Goal: Task Accomplishment & Management: Manage account settings

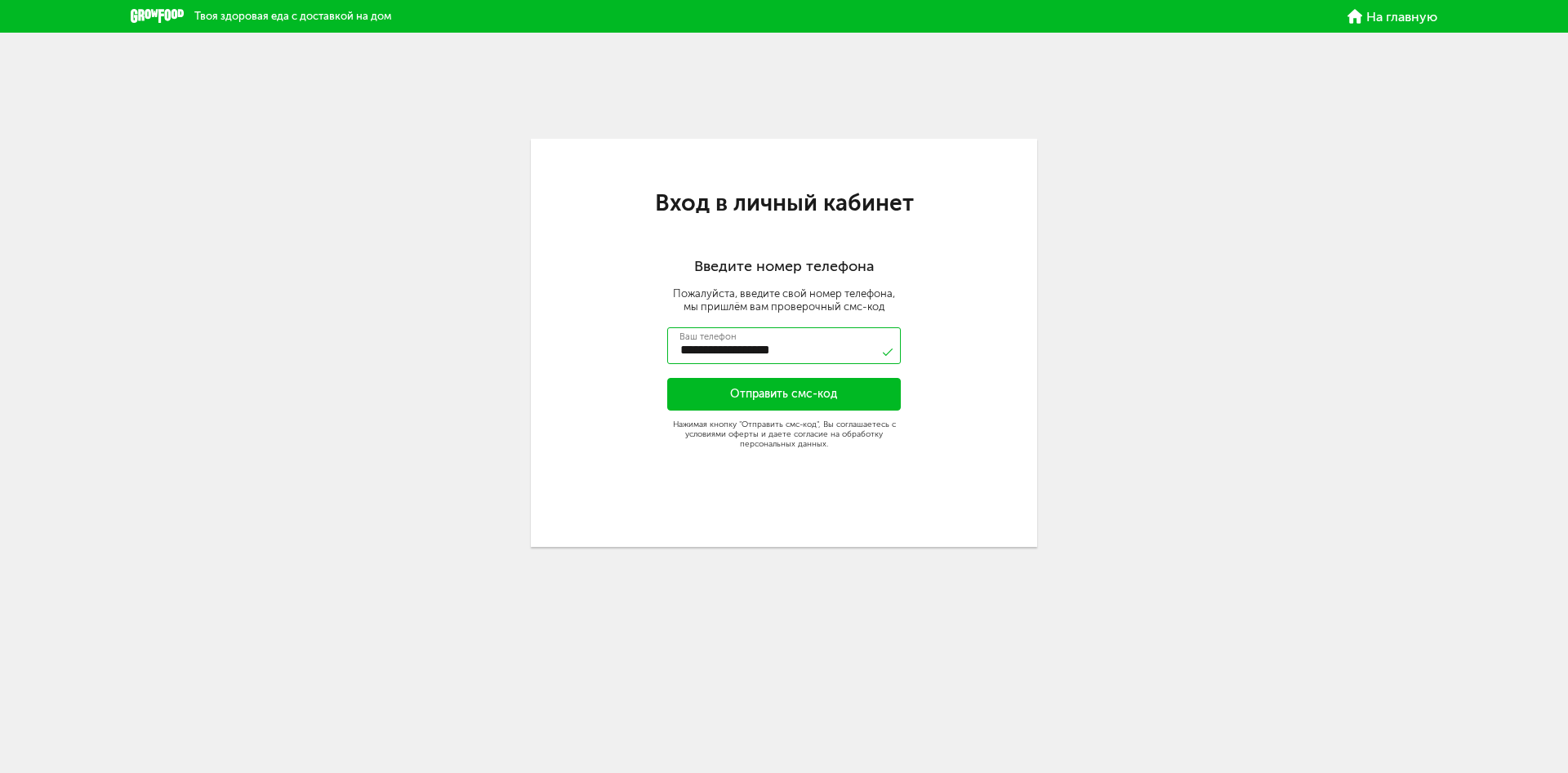
type input "**********"
click at [760, 394] on button "Отправить смс-код" at bounding box center [784, 394] width 234 height 33
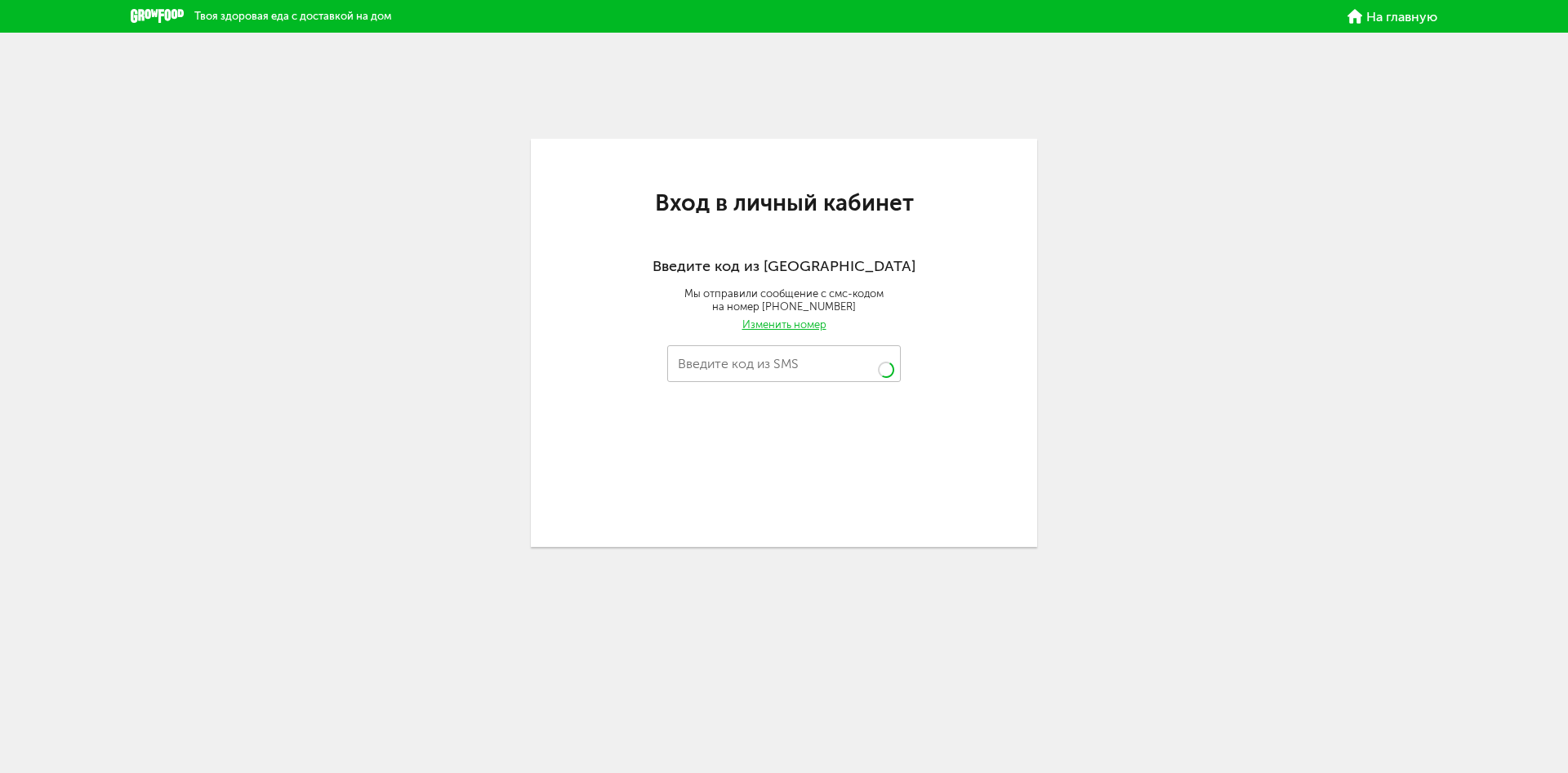
type input "****"
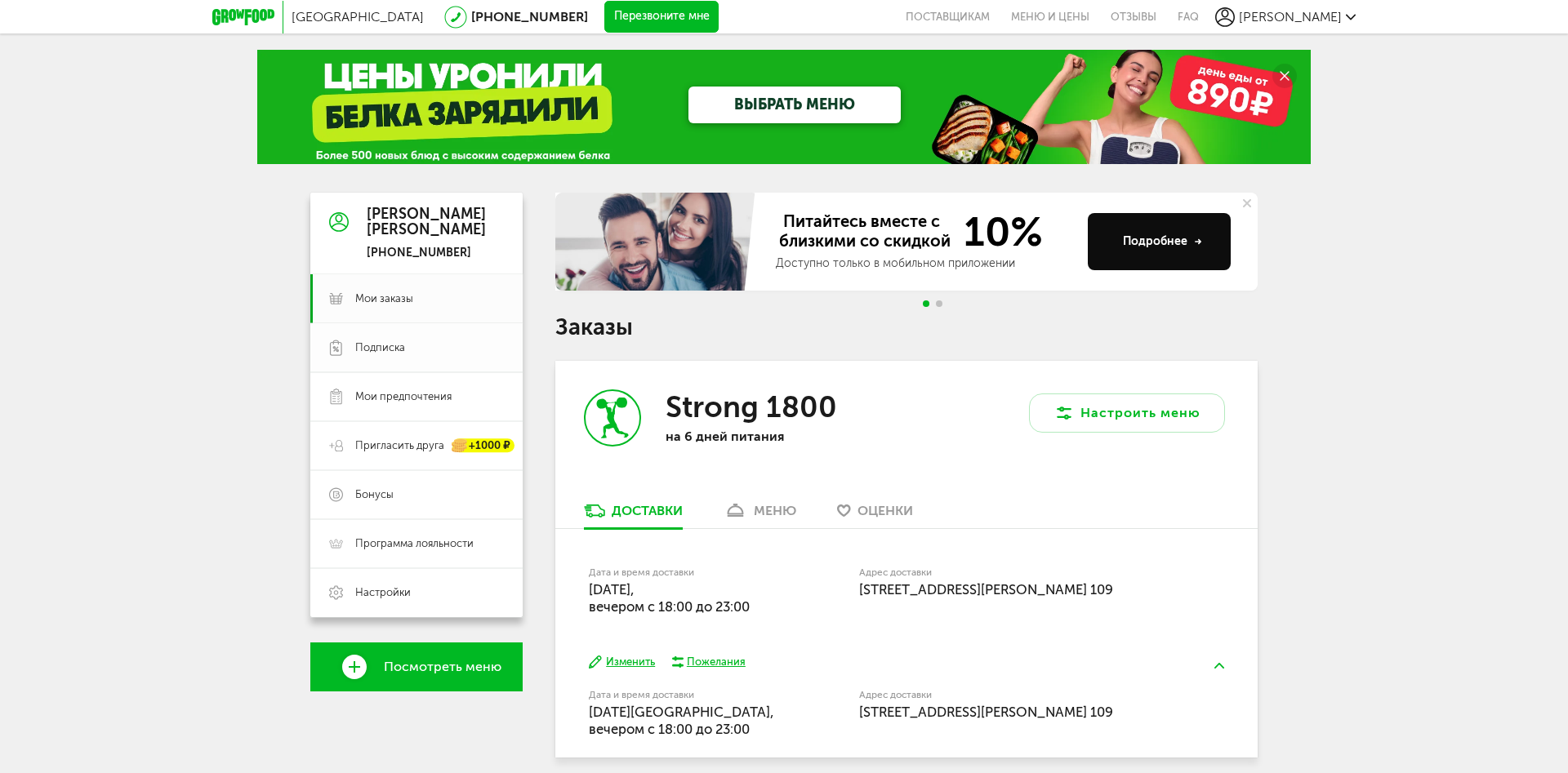
click at [380, 354] on span "Подписка" at bounding box center [381, 347] width 50 height 14
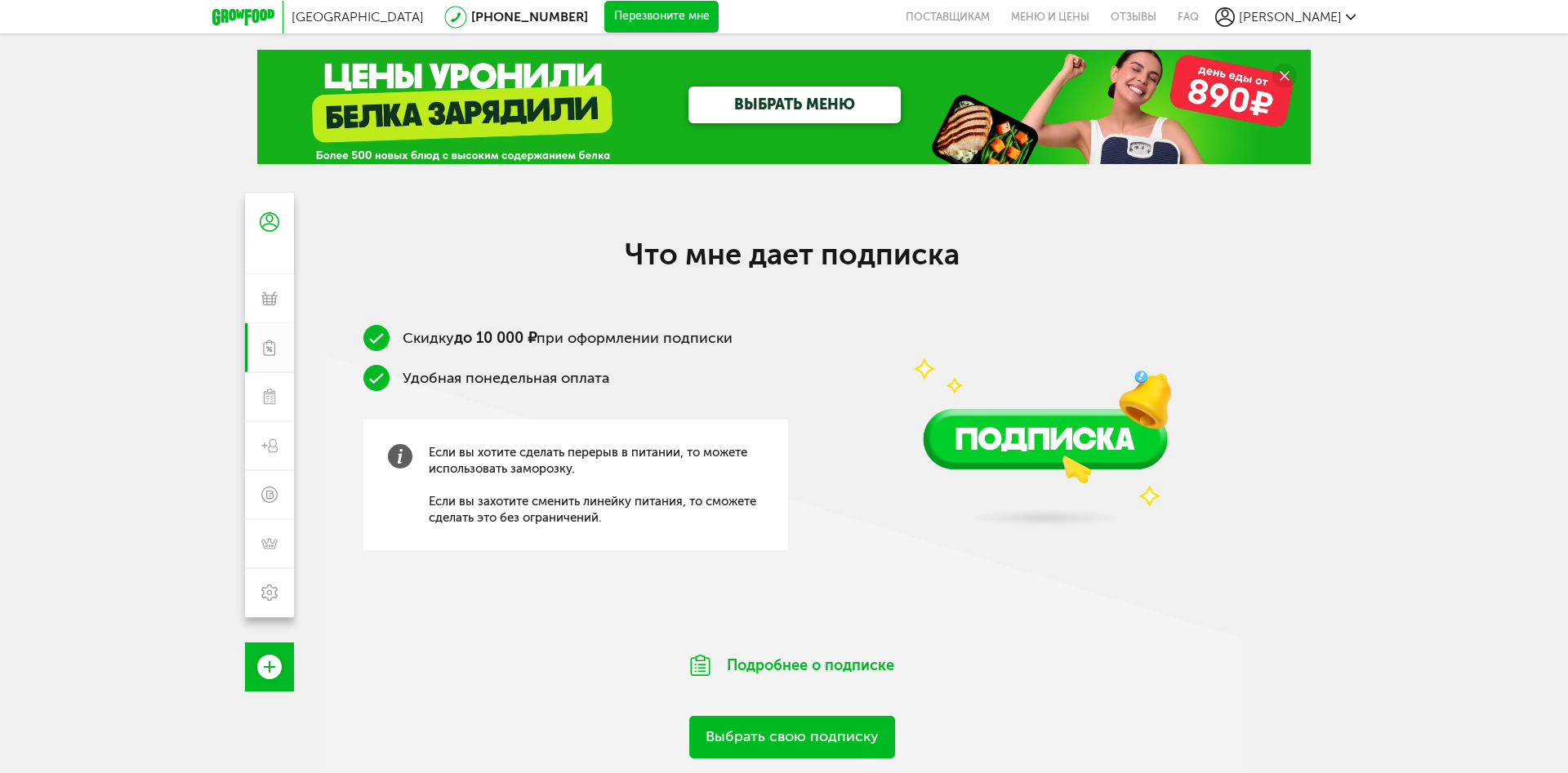
click at [1319, 20] on span "[PERSON_NAME]" at bounding box center [1291, 16] width 102 height 15
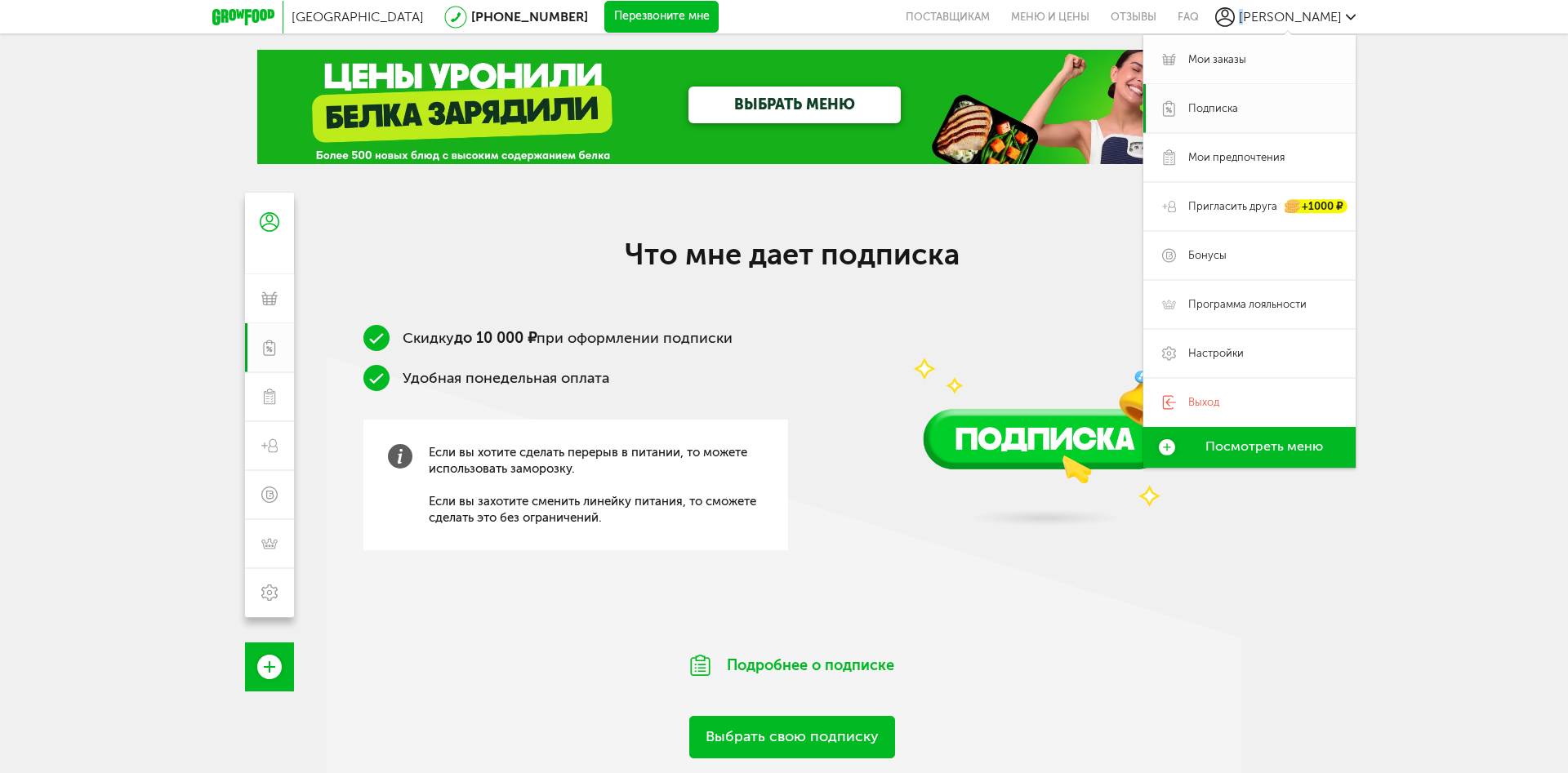
click at [1245, 57] on span "Мои заказы" at bounding box center [1217, 59] width 58 height 14
click at [1199, 58] on span "Мои заказы" at bounding box center [1217, 59] width 58 height 14
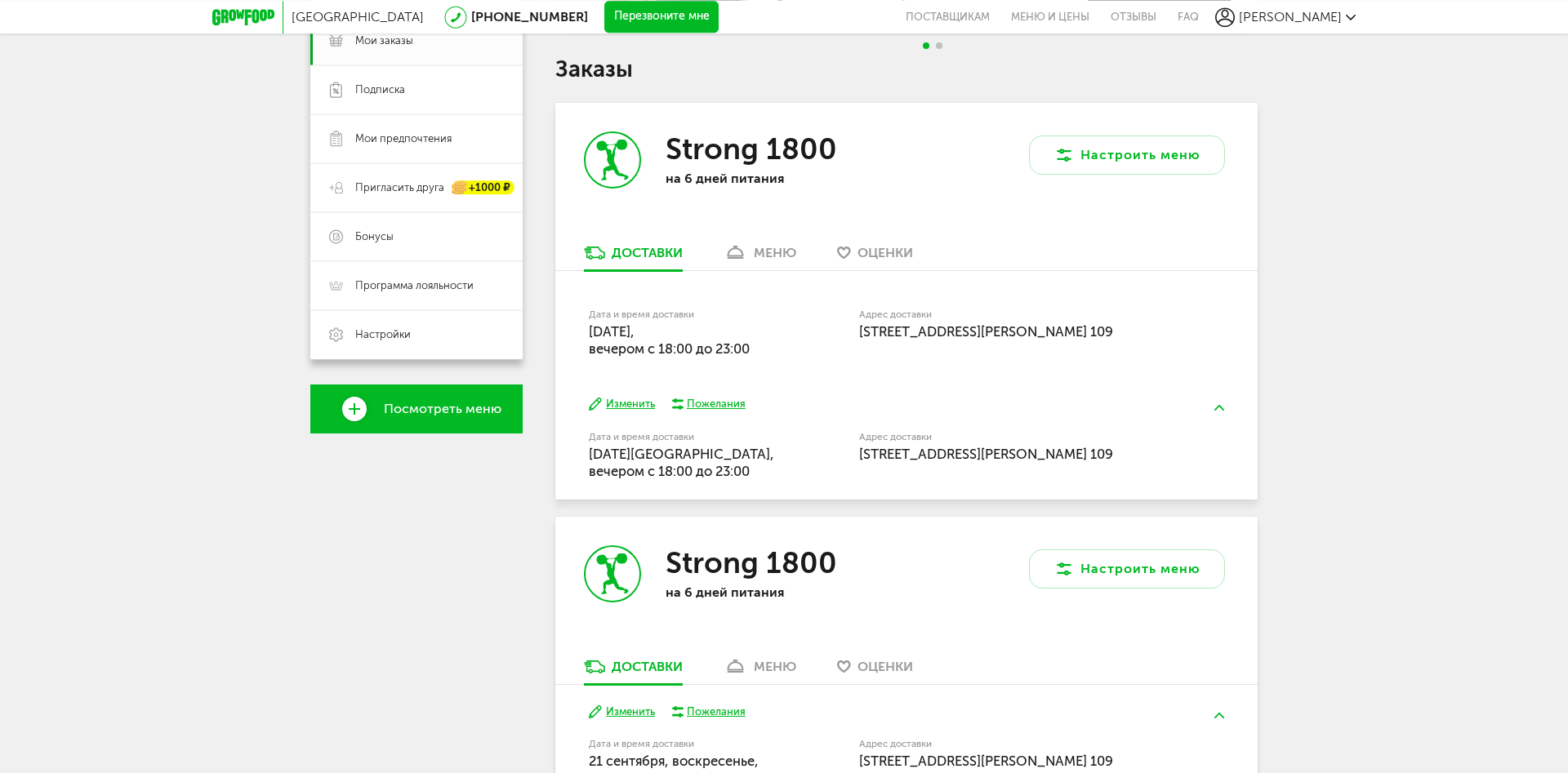
scroll to position [250, 0]
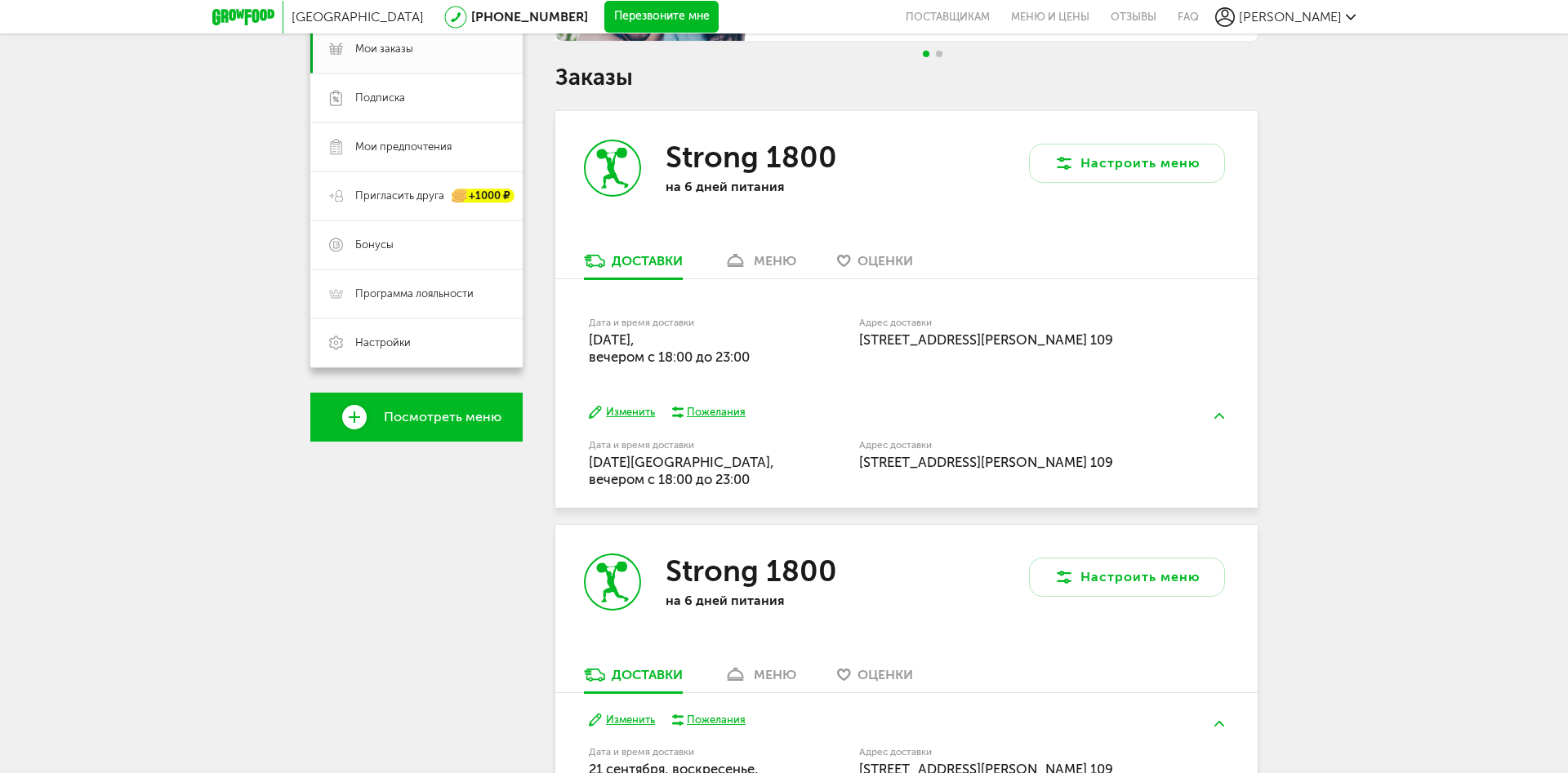
click at [624, 411] on button "Изменить" at bounding box center [622, 413] width 66 height 15
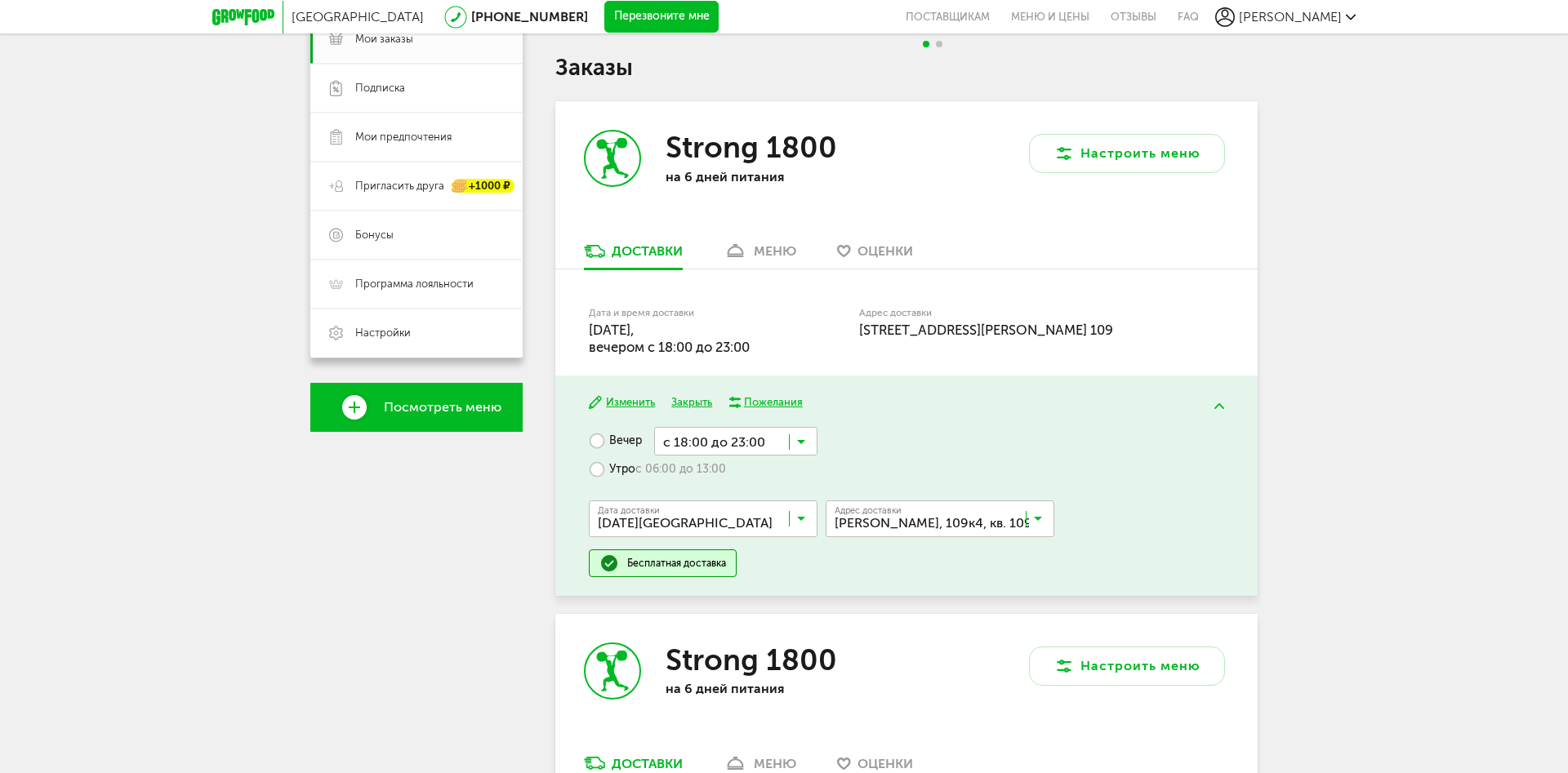
scroll to position [0, 0]
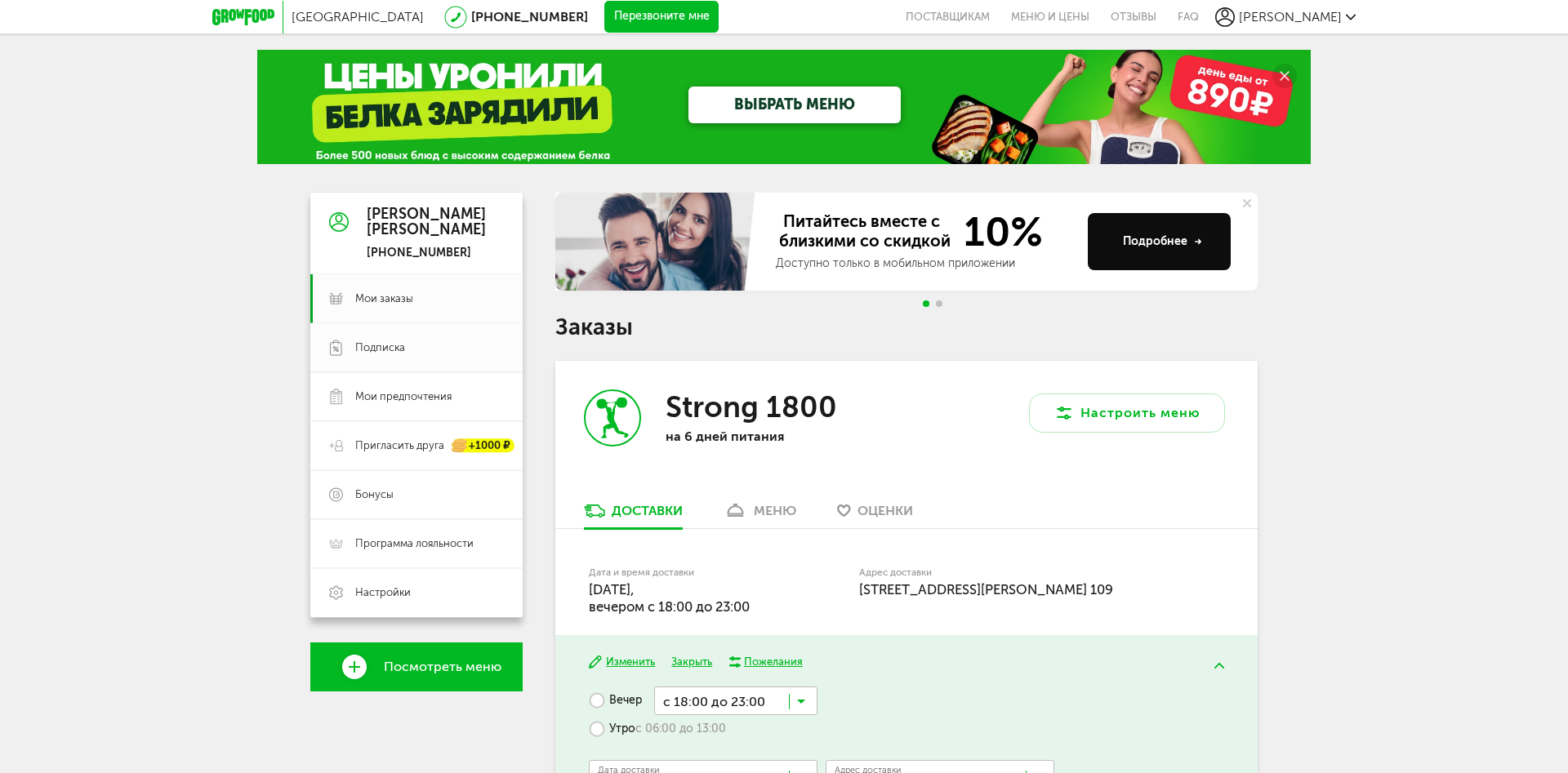
click at [388, 339] on link "Подписка" at bounding box center [417, 348] width 213 height 49
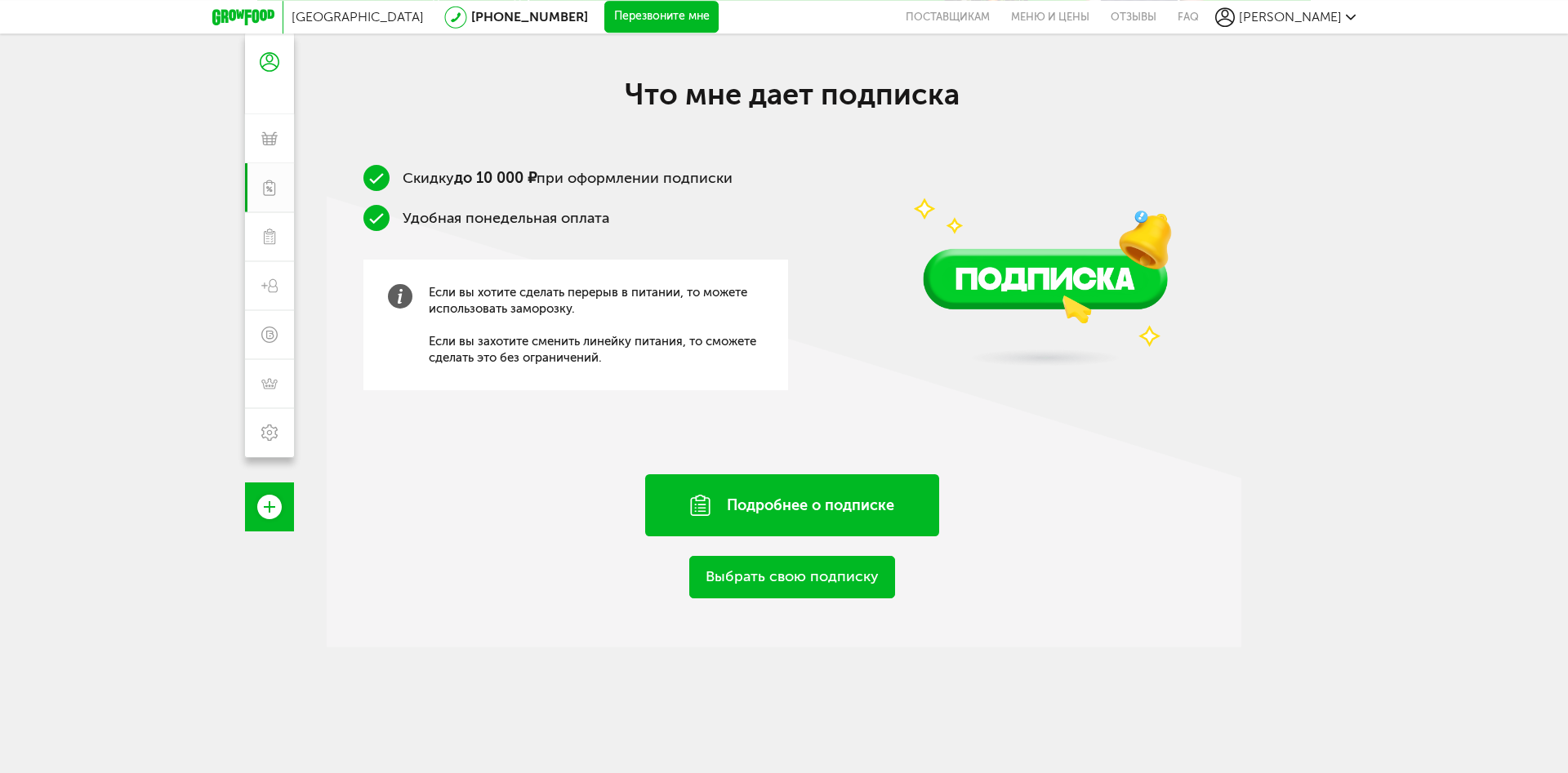
scroll to position [166, 0]
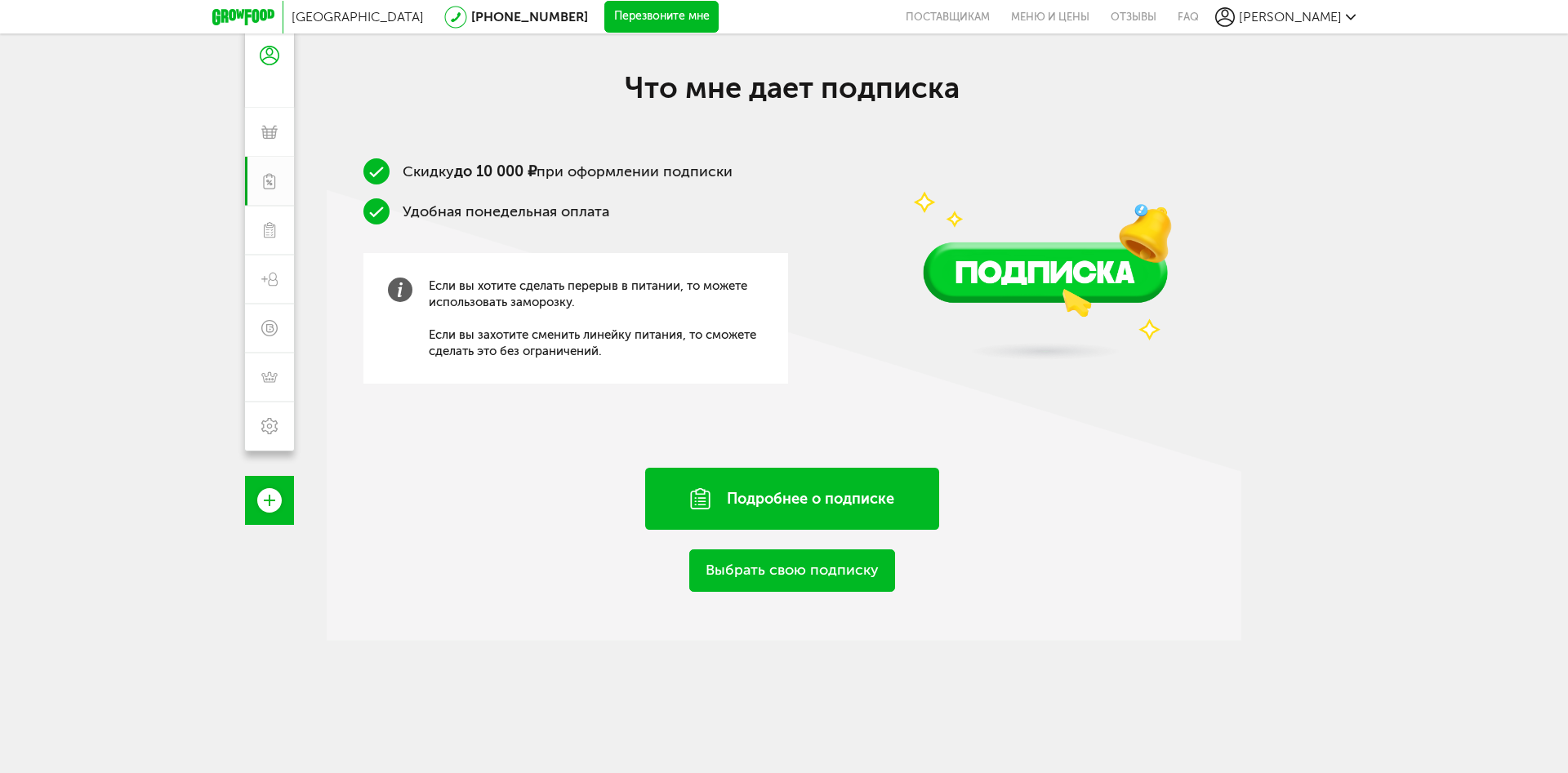
click at [809, 504] on div "Подробнее о подписке" at bounding box center [792, 499] width 294 height 62
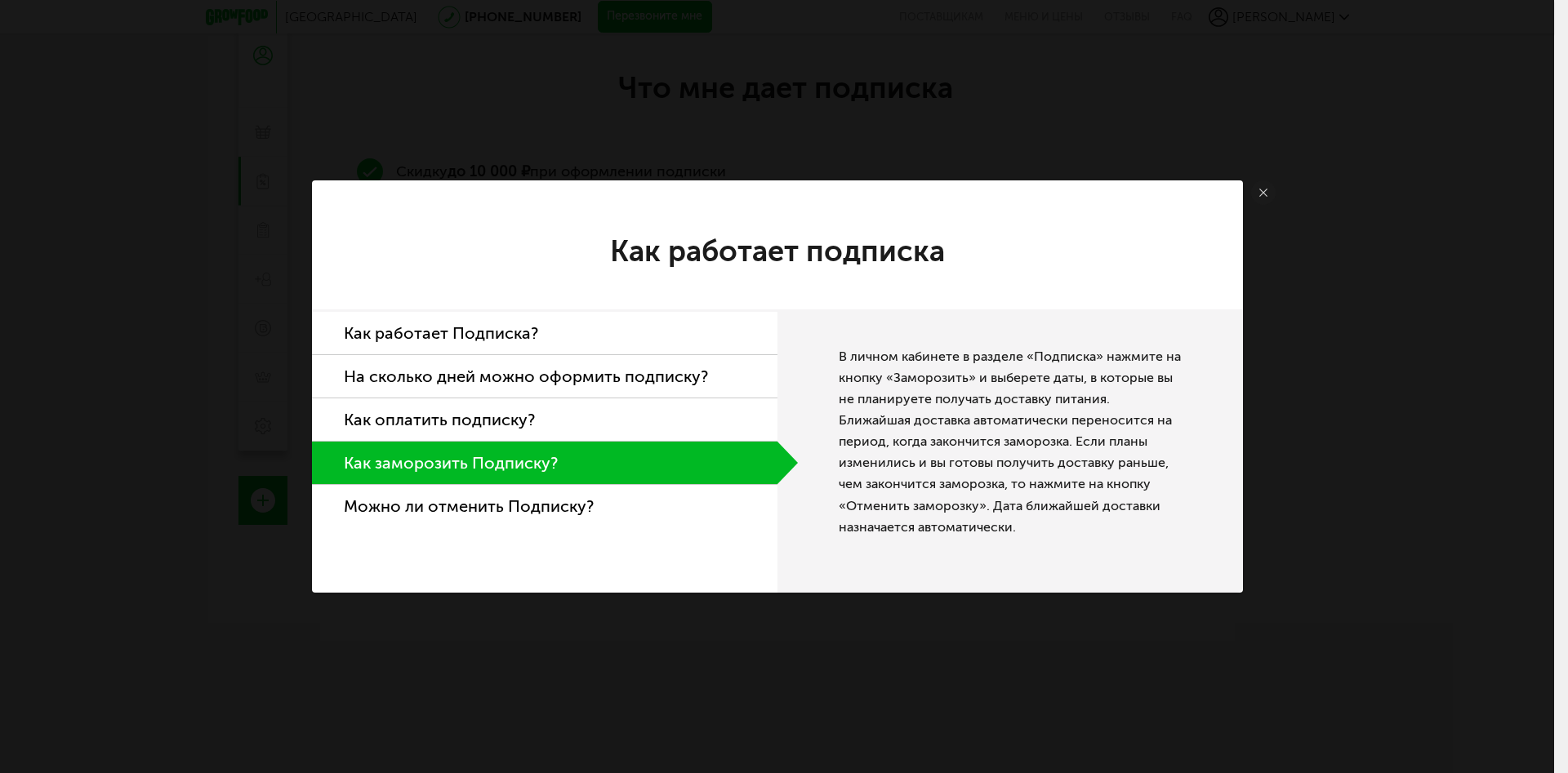
click at [1258, 196] on link at bounding box center [1263, 192] width 24 height 24
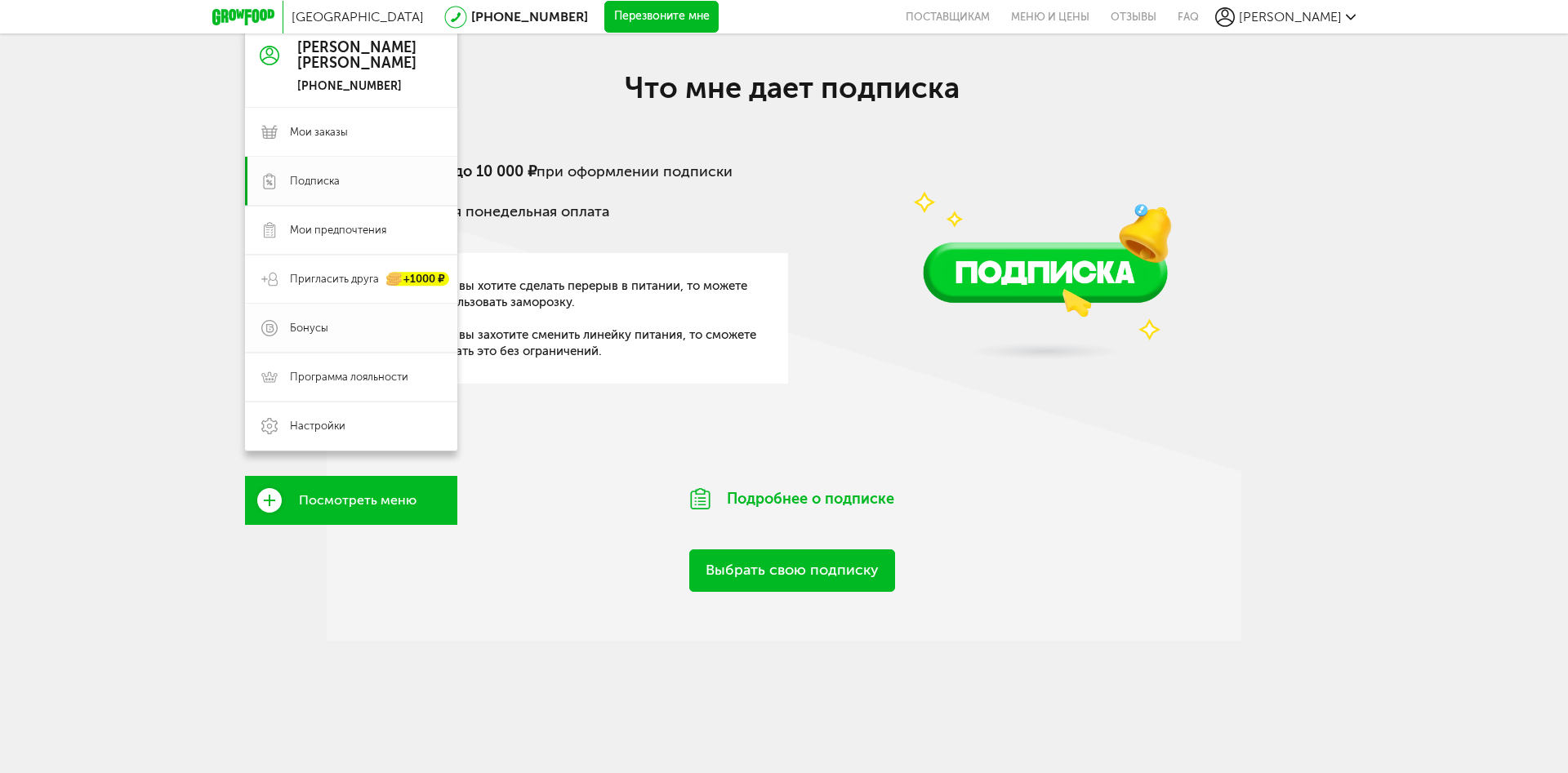
click at [305, 322] on span "Бонусы" at bounding box center [309, 328] width 39 height 14
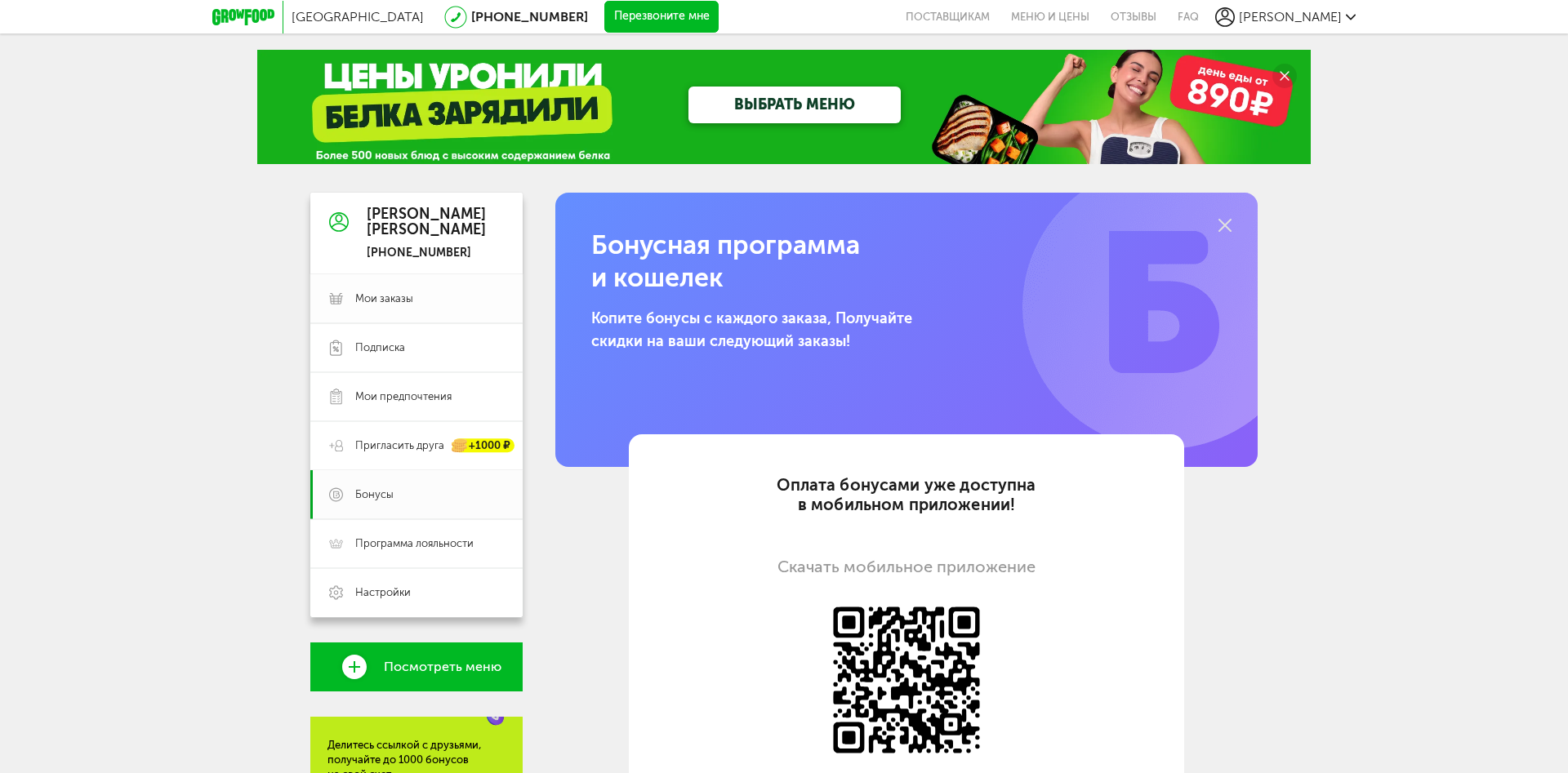
click at [389, 299] on span "Мои заказы" at bounding box center [385, 299] width 58 height 14
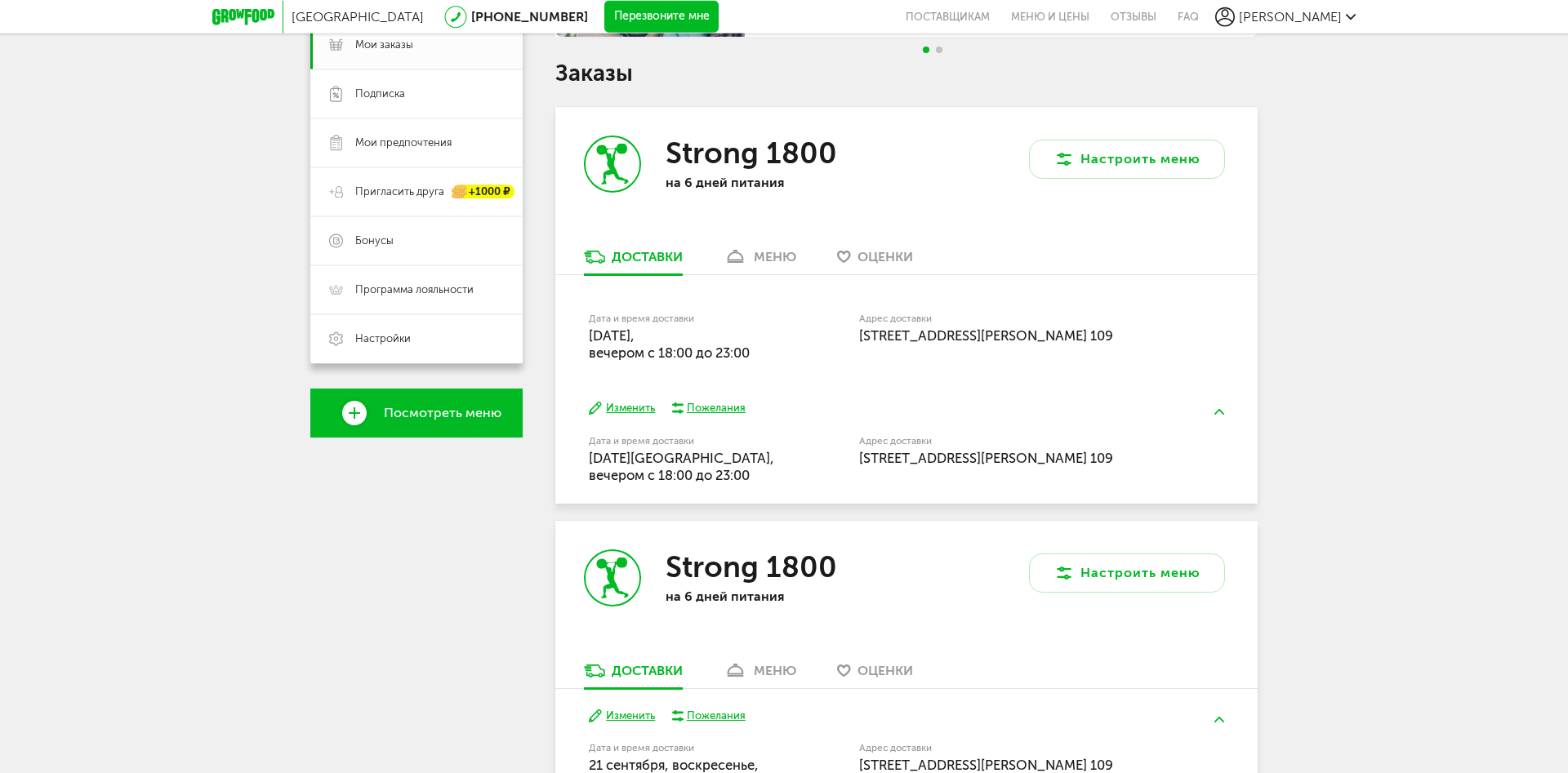
scroll to position [244, 0]
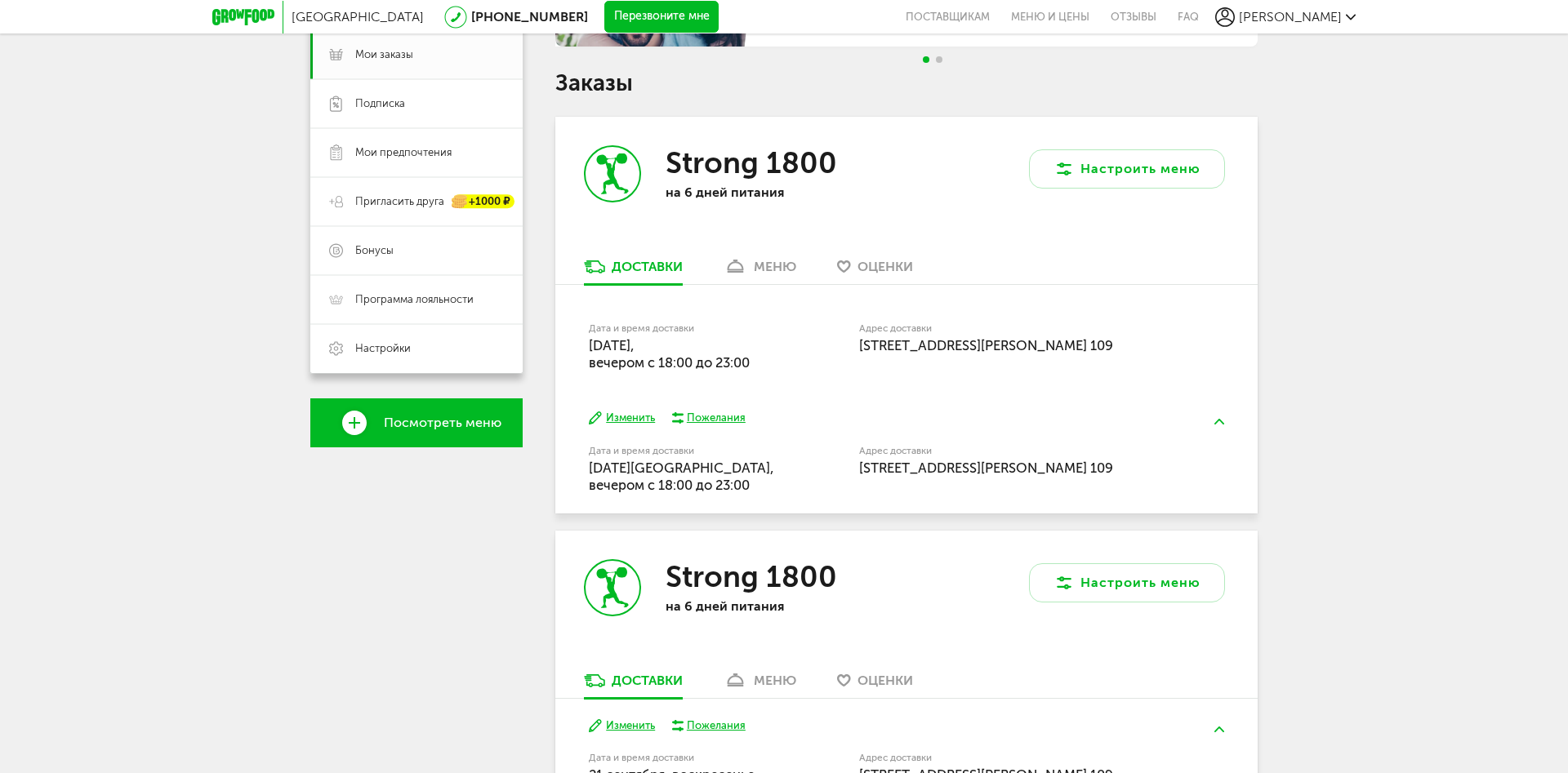
click at [749, 276] on link "меню" at bounding box center [760, 271] width 89 height 26
